Goal: Task Accomplishment & Management: Use online tool/utility

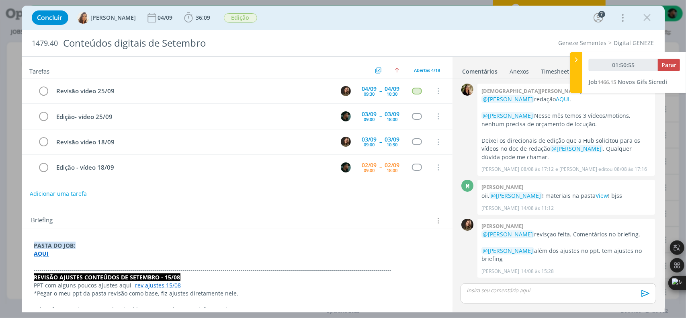
scroll to position [427, 0]
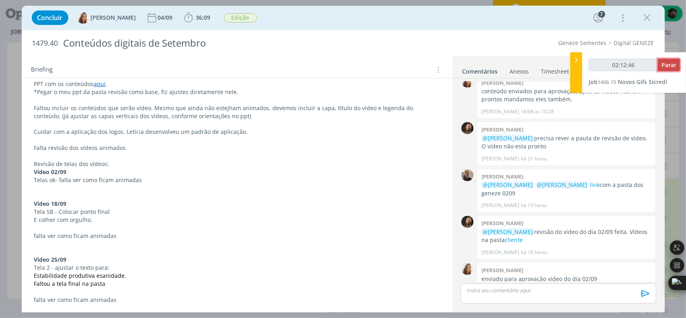
type input "02:12:47"
click at [666, 66] on span "Parar" at bounding box center [669, 65] width 15 height 8
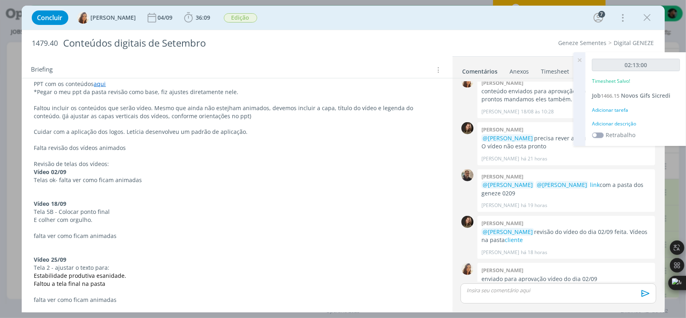
click at [615, 123] on div "Adicionar descrição" at bounding box center [636, 123] width 88 height 7
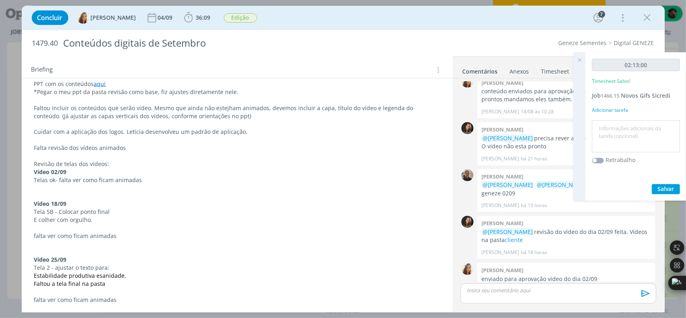
click at [620, 132] on textarea at bounding box center [636, 136] width 84 height 29
type textarea "animação"
click at [659, 189] on span "Salvar" at bounding box center [666, 189] width 16 height 8
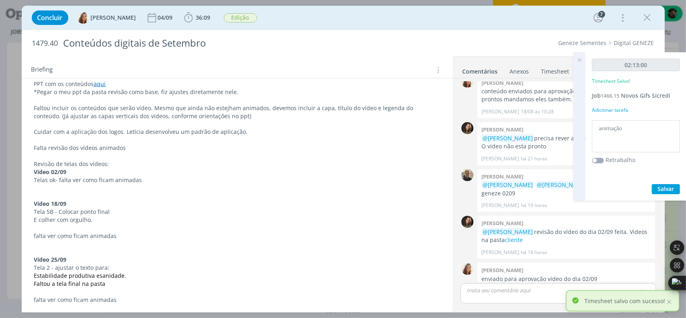
click at [465, 273] on div "0" at bounding box center [467, 280] width 20 height 35
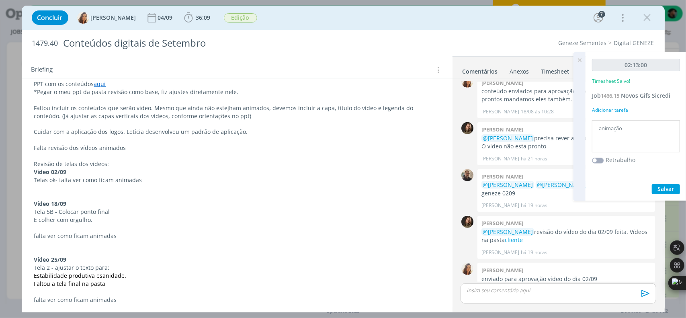
click at [103, 196] on p "dialog" at bounding box center [237, 196] width 406 height 8
click at [645, 21] on icon "dialog" at bounding box center [647, 18] width 12 height 12
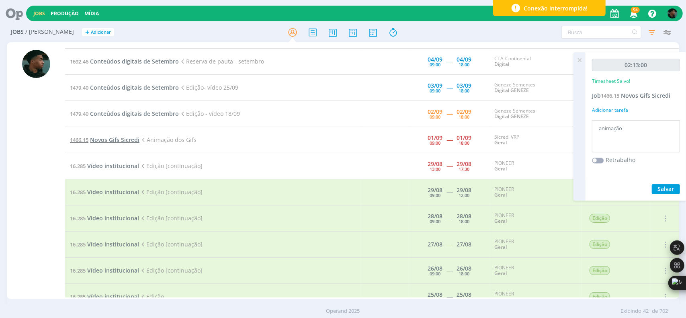
click at [106, 136] on span "Novos Gifs Sicredi" at bounding box center [114, 140] width 49 height 8
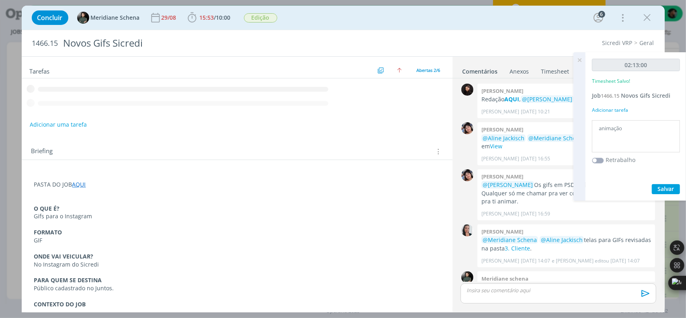
scroll to position [72, 0]
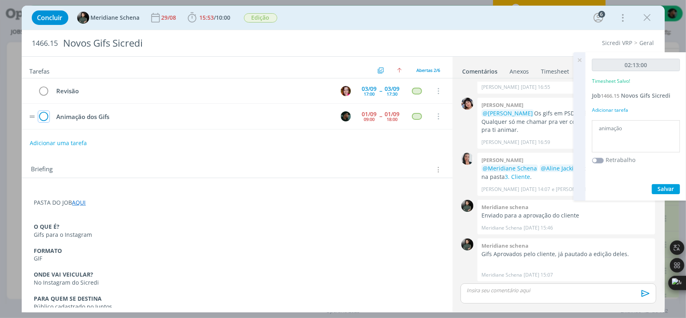
click at [46, 111] on icon "dialog" at bounding box center [43, 117] width 11 height 12
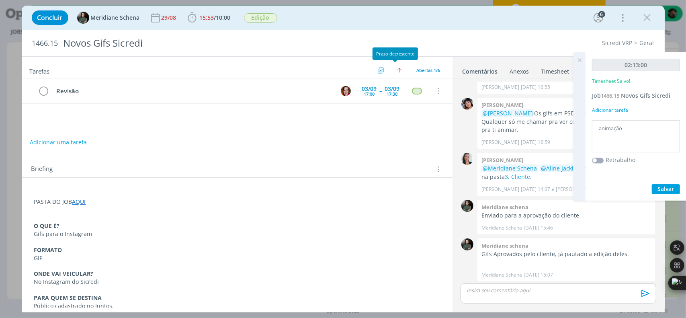
click at [646, 16] on icon "dialog" at bounding box center [647, 18] width 12 height 12
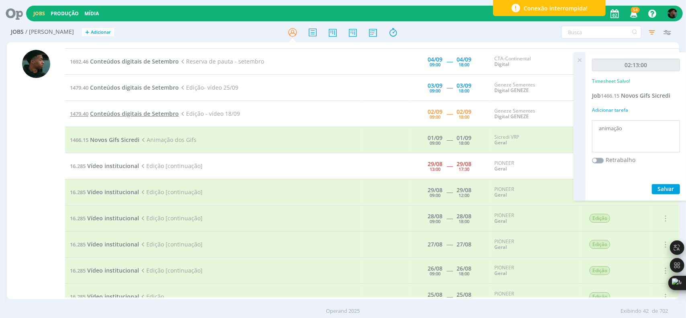
click at [122, 110] on span "Conteúdos digitais de Setembro" at bounding box center [134, 114] width 89 height 8
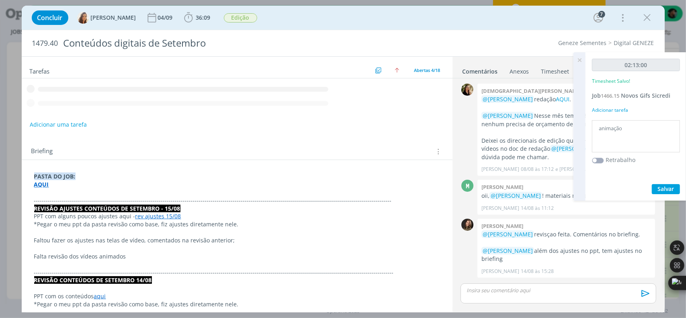
scroll to position [427, 0]
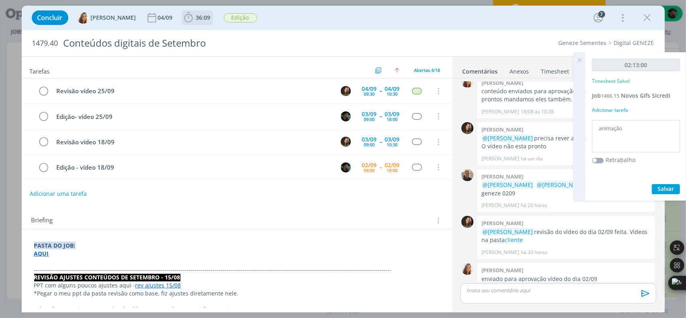
click at [188, 21] on icon "dialog" at bounding box center [188, 18] width 12 height 12
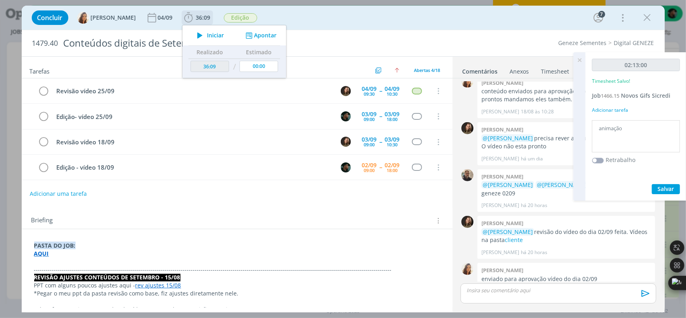
click at [193, 35] on icon "dialog" at bounding box center [200, 35] width 14 height 10
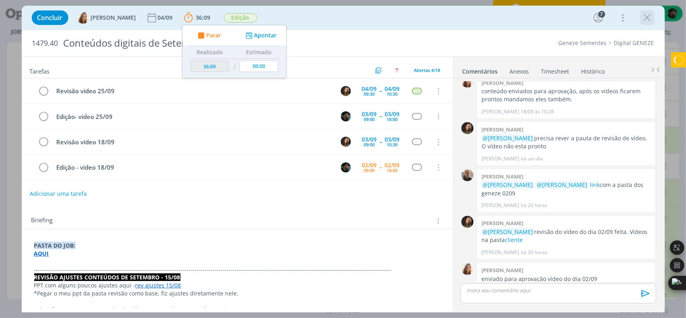
click at [644, 17] on icon "dialog" at bounding box center [647, 18] width 12 height 12
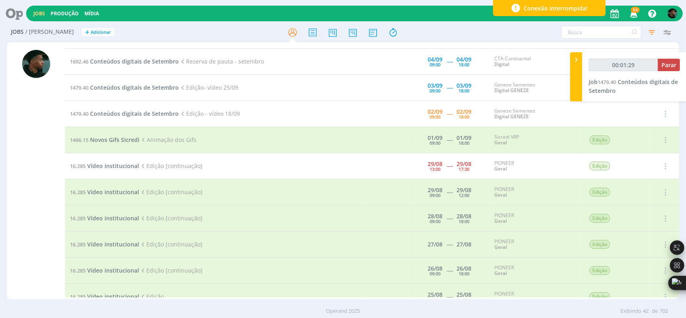
click at [7, 228] on div at bounding box center [36, 171] width 58 height 255
click at [109, 139] on span "Novos Gifs Sicredi" at bounding box center [114, 140] width 49 height 8
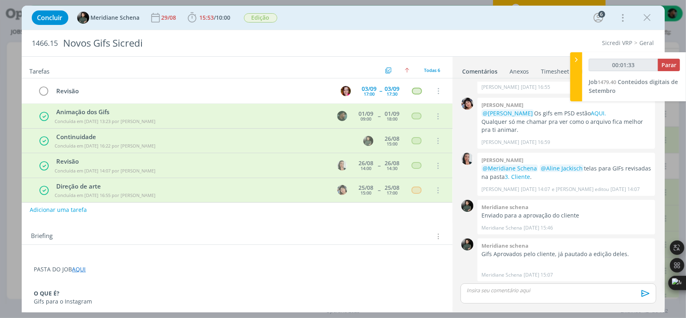
scroll to position [0, 0]
click at [81, 268] on link "AQUI" at bounding box center [79, 269] width 14 height 8
click at [84, 280] on link "[URL][DOMAIN_NAME]" at bounding box center [86, 284] width 61 height 10
click at [496, 293] on p "dialog" at bounding box center [558, 290] width 182 height 7
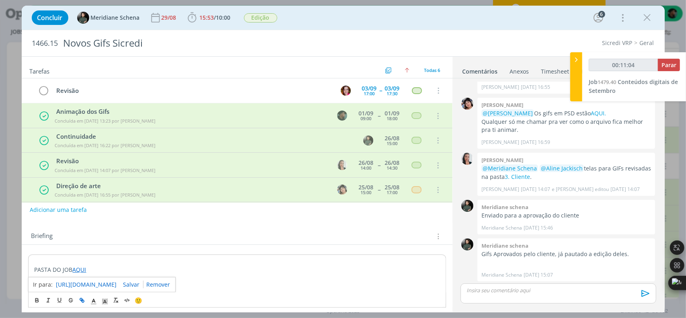
scroll to position [87, 0]
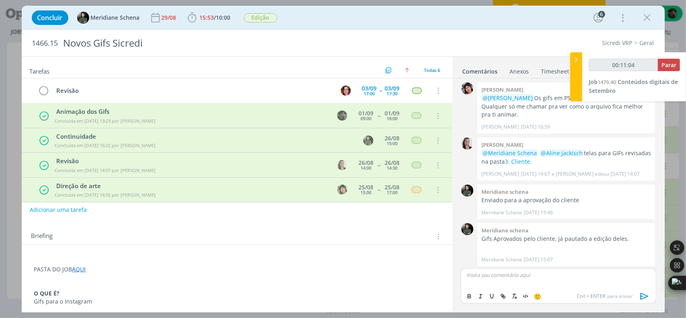
type input "00:11:05"
click at [506, 283] on span "Meridiane Schena" at bounding box center [512, 286] width 54 height 9
drag, startPoint x: 548, startPoint y: 273, endPoint x: 528, endPoint y: 276, distance: 20.0
click at [528, 276] on p "﻿ @ Meridiane Schena ﻿ gifs aqui" at bounding box center [558, 274] width 182 height 7
type input "00:11:19"
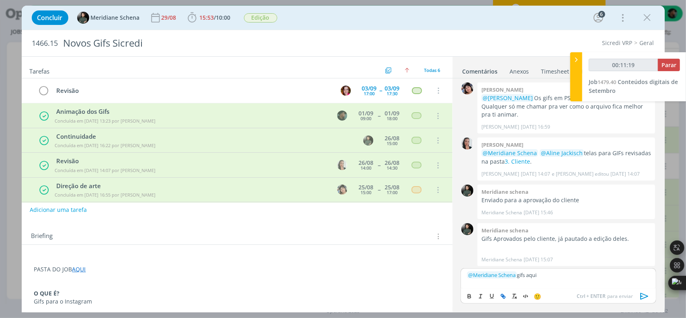
click at [504, 298] on icon "dialog" at bounding box center [503, 296] width 6 height 6
type input "aqui"
type input "00:11:20"
paste input "[URL][DOMAIN_NAME]"
type input "[URL][DOMAIN_NAME]"
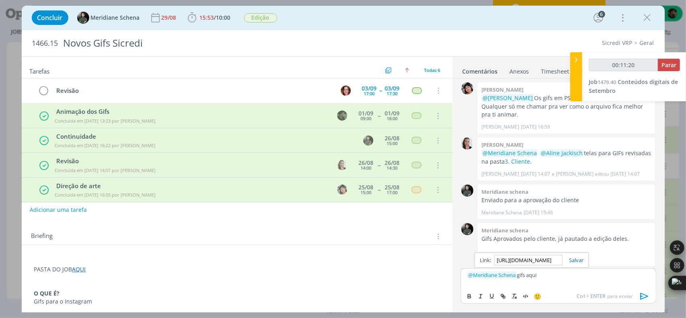
scroll to position [0, 207]
type input "00:11:21"
type input "[URL][DOMAIN_NAME]"
click at [577, 258] on link "dialog" at bounding box center [573, 259] width 21 height 7
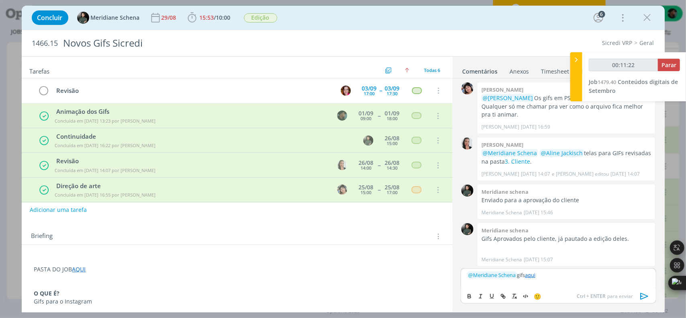
click at [648, 297] on icon "dialog" at bounding box center [644, 296] width 8 height 7
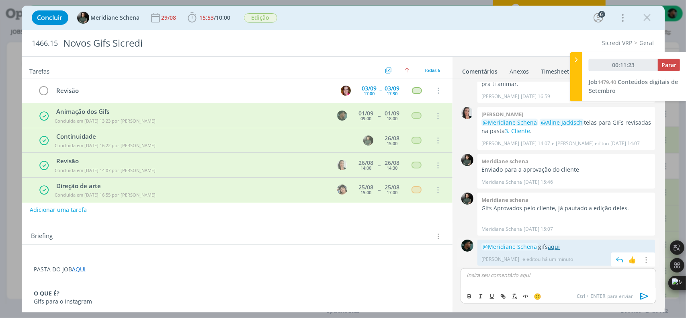
click at [553, 244] on link "aqui" at bounding box center [554, 247] width 12 height 8
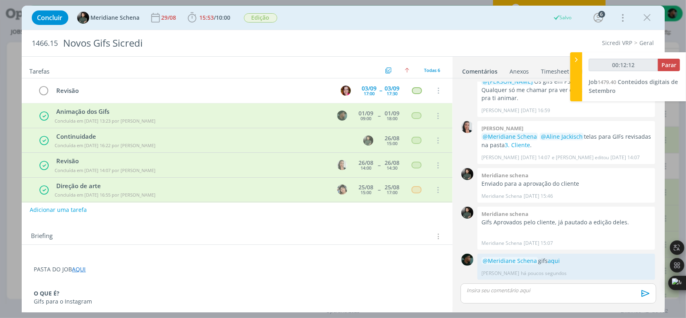
scroll to position [102, 0]
click at [652, 18] on icon "dialog" at bounding box center [647, 18] width 12 height 12
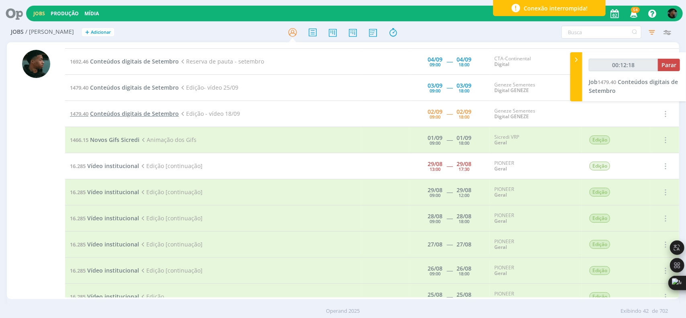
click at [107, 110] on span "Conteúdos digitais de Setembro" at bounding box center [134, 114] width 89 height 8
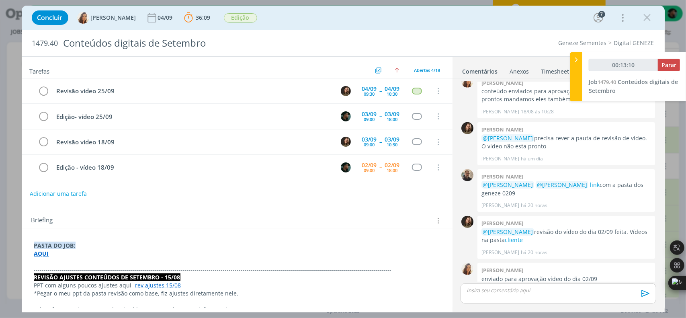
scroll to position [427, 0]
click at [50, 39] on span "1479.40" at bounding box center [45, 43] width 26 height 9
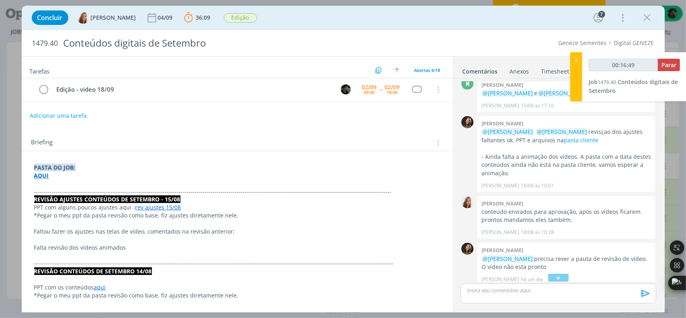
scroll to position [80, 0]
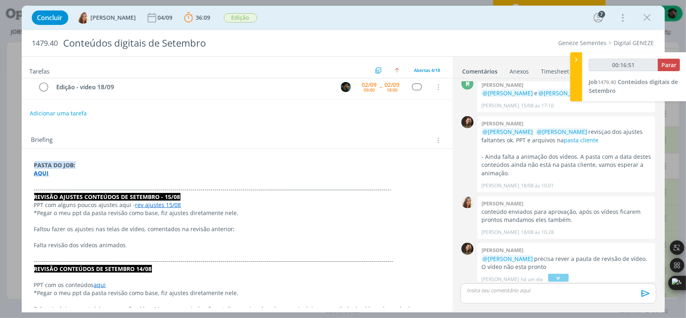
click at [44, 172] on strong "AQUI" at bounding box center [41, 173] width 15 height 8
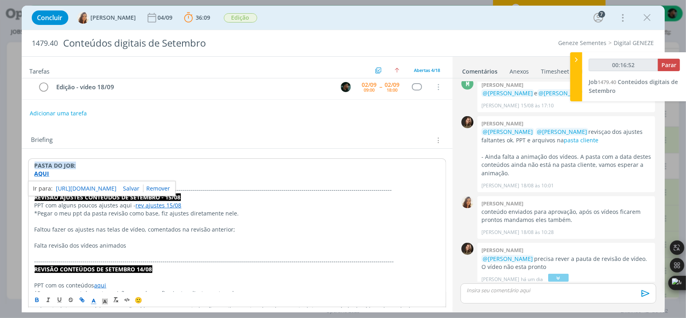
click at [57, 185] on link "[URL][DOMAIN_NAME]" at bounding box center [86, 188] width 61 height 10
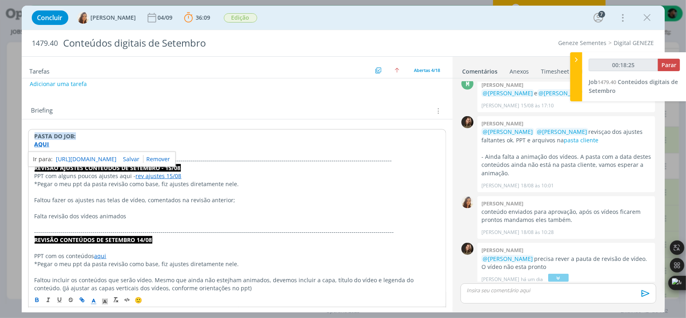
scroll to position [161, 0]
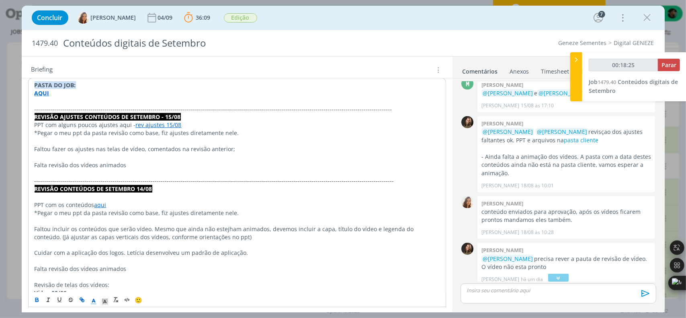
click at [106, 241] on p "dialog" at bounding box center [237, 245] width 405 height 8
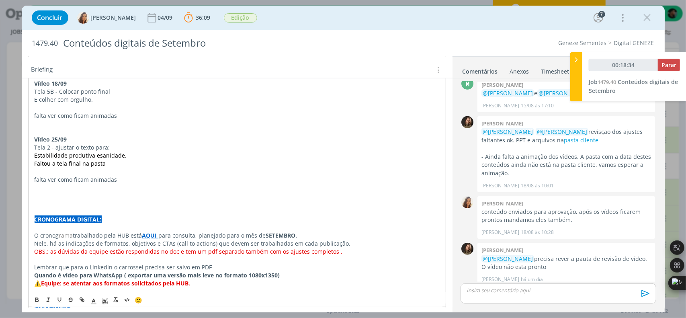
scroll to position [427, 0]
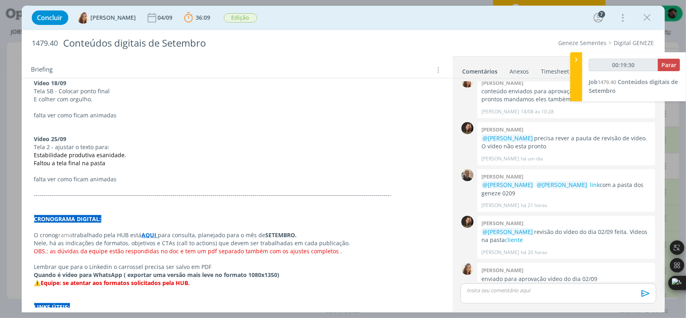
click at [82, 199] on p "dialog" at bounding box center [237, 203] width 406 height 8
type input "00:26:42"
